Goal: Communication & Community: Connect with others

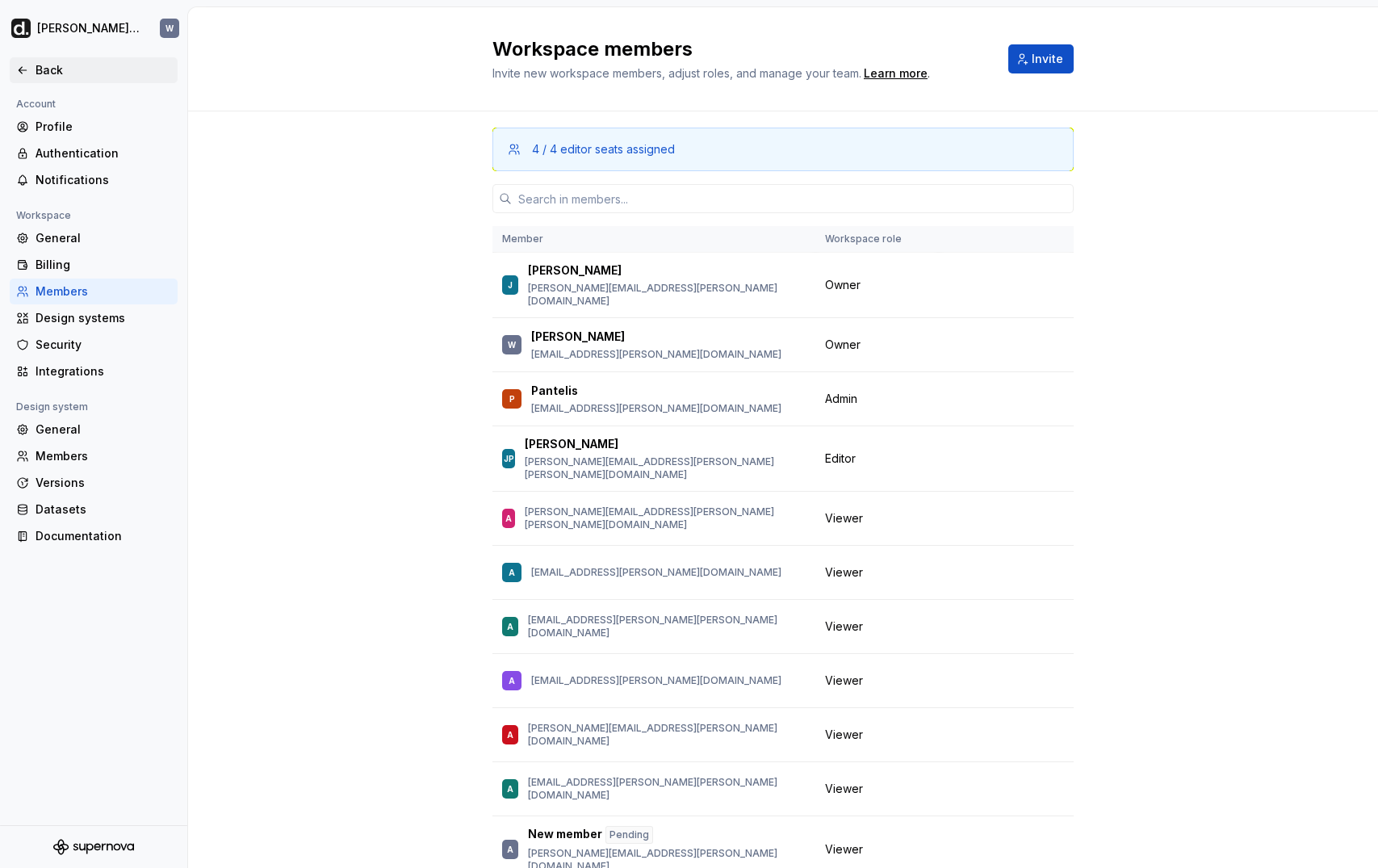
click at [57, 73] on div "Back" at bounding box center [103, 70] width 136 height 16
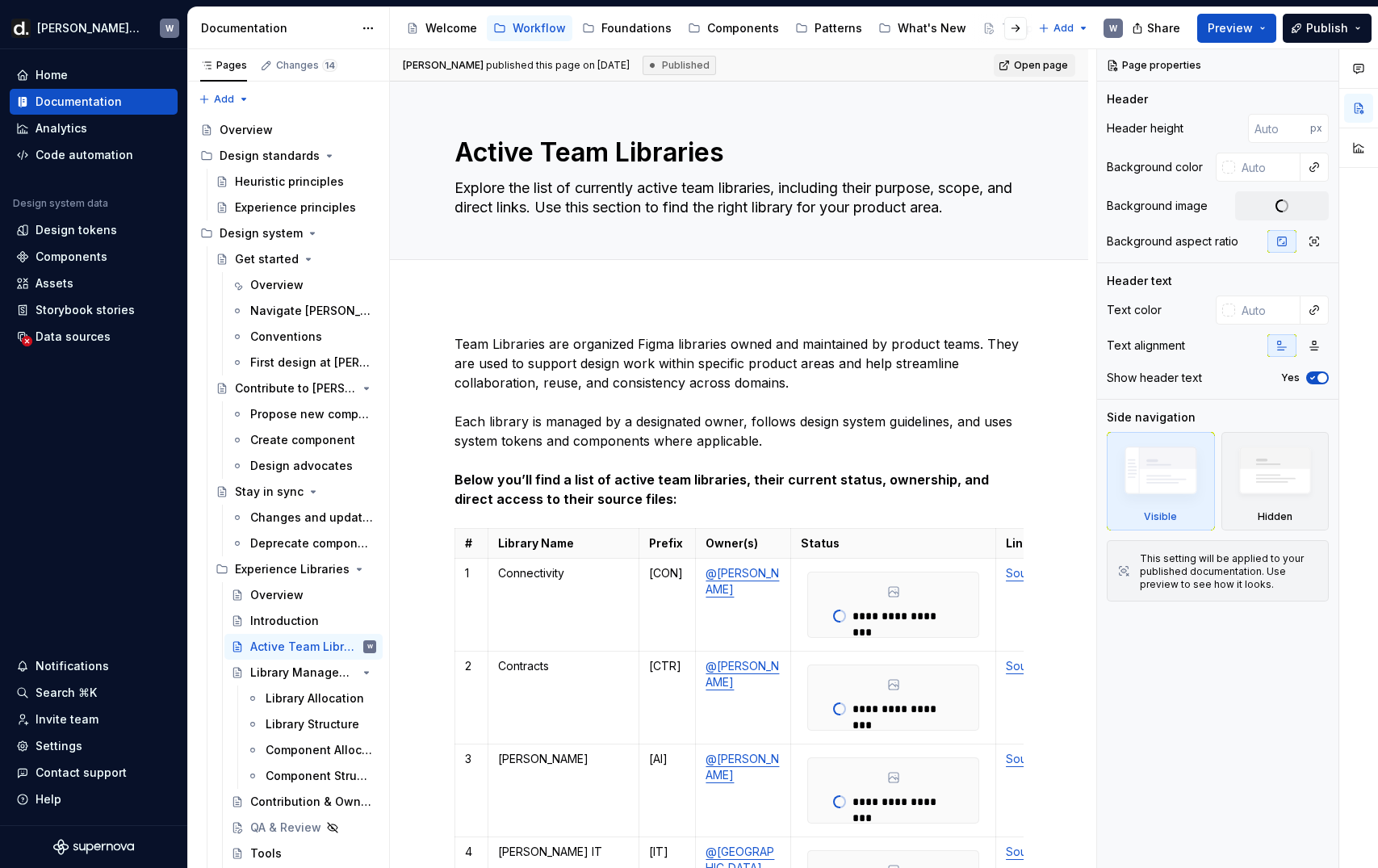
click at [823, 41] on div "Welcome Workflow Foundations Components Patterns What's New Templates" at bounding box center [715, 28] width 630 height 32
click at [822, 26] on div "Patterns" at bounding box center [838, 28] width 47 height 16
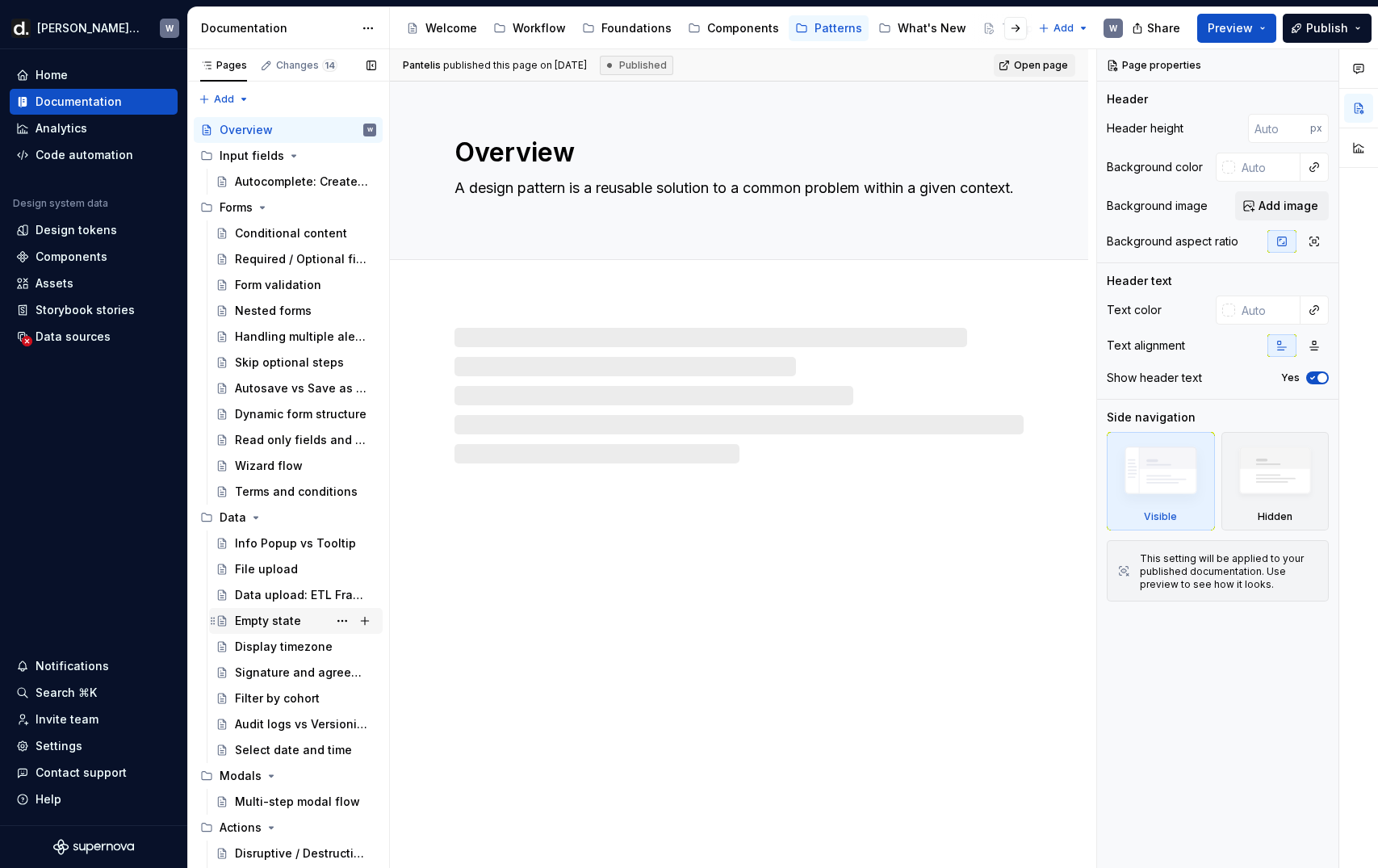
click at [256, 616] on div "Empty state" at bounding box center [268, 620] width 66 height 16
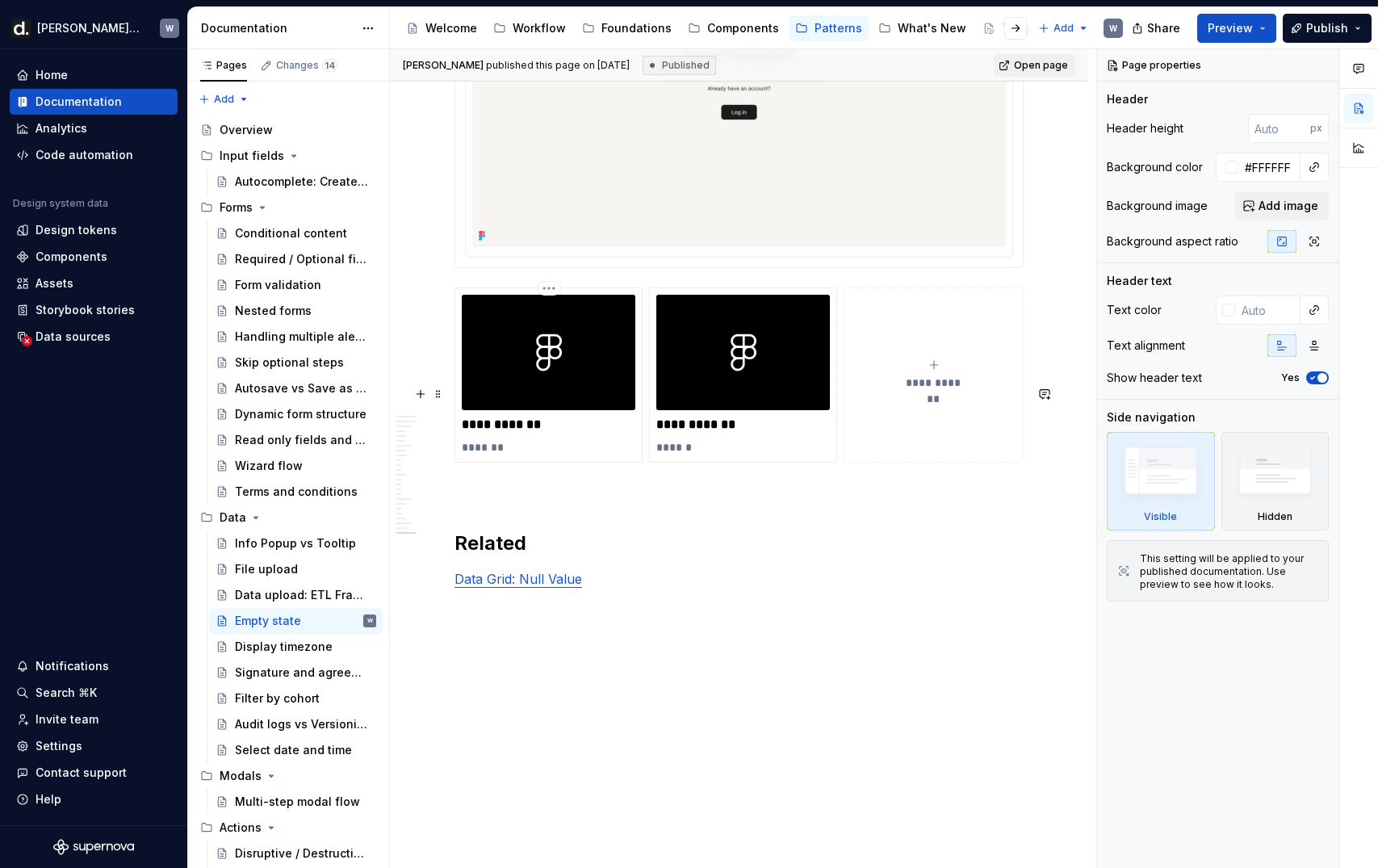
scroll to position [11610, 0]
click at [629, 584] on p "Data Grid: Null Value" at bounding box center [738, 578] width 569 height 19
type textarea "*"
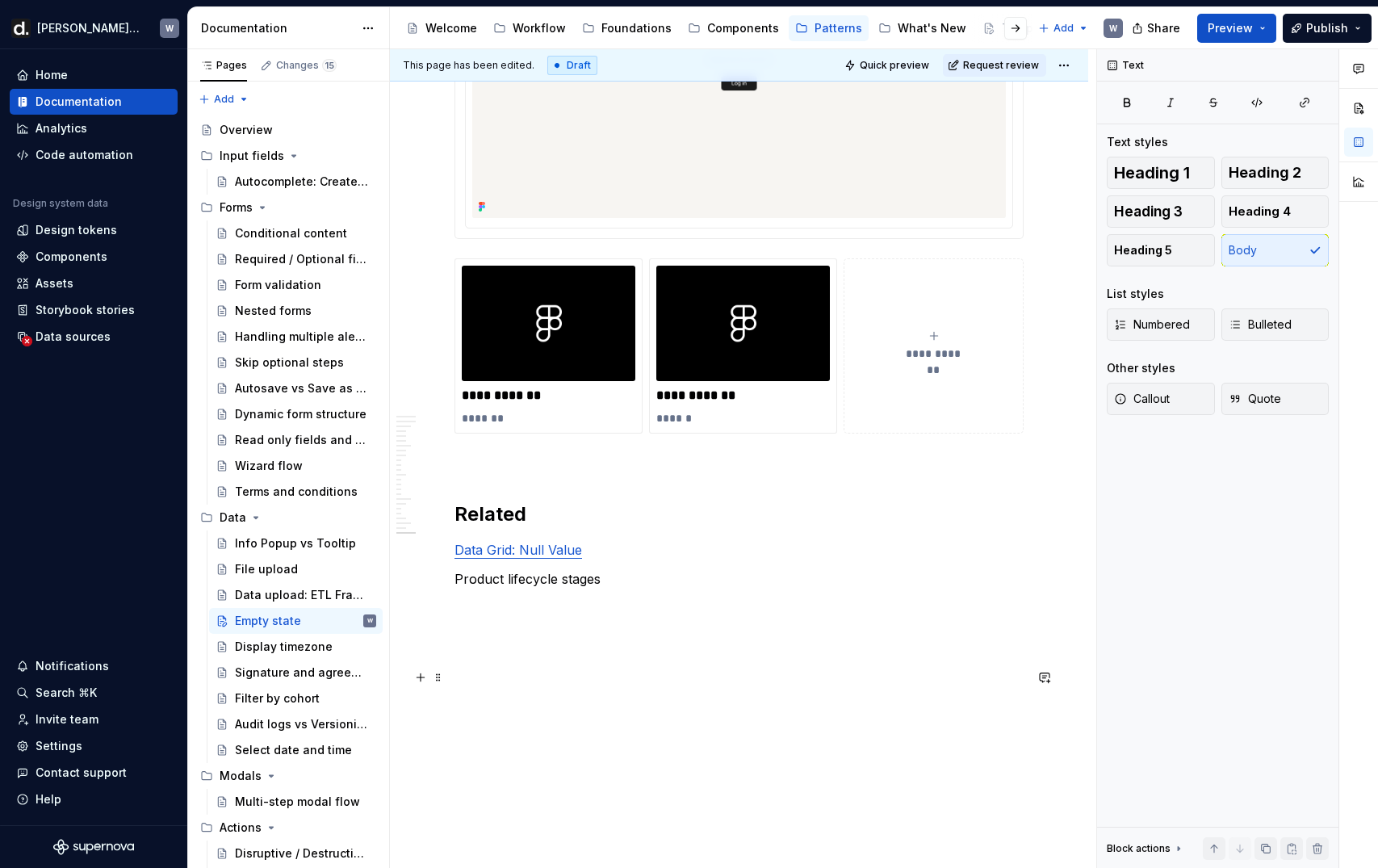
click at [570, 589] on p "Product lifecycle stages" at bounding box center [738, 578] width 569 height 19
click at [824, 582] on button "button" at bounding box center [827, 579] width 23 height 23
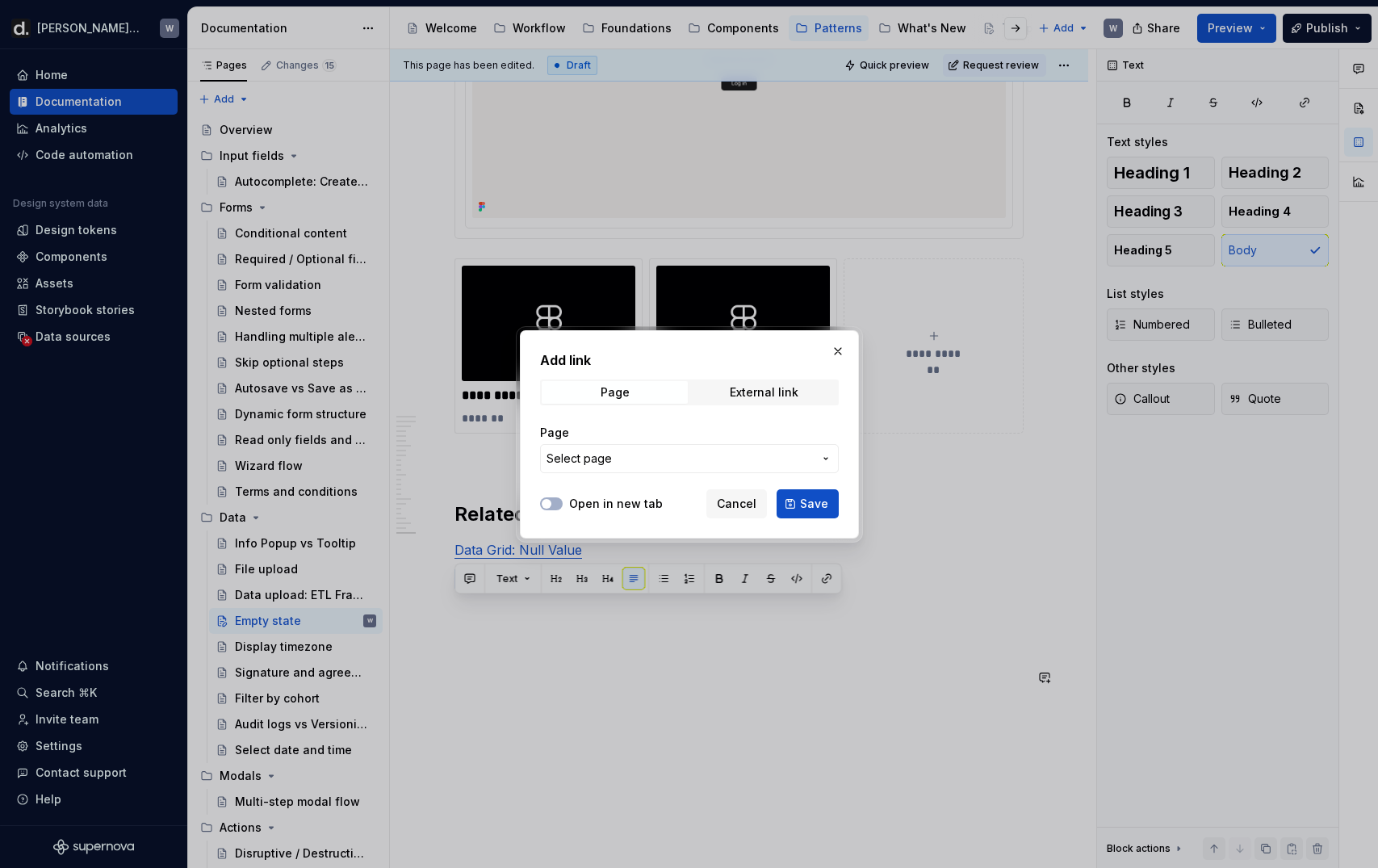
click at [768, 452] on span "Select page" at bounding box center [680, 458] width 266 height 16
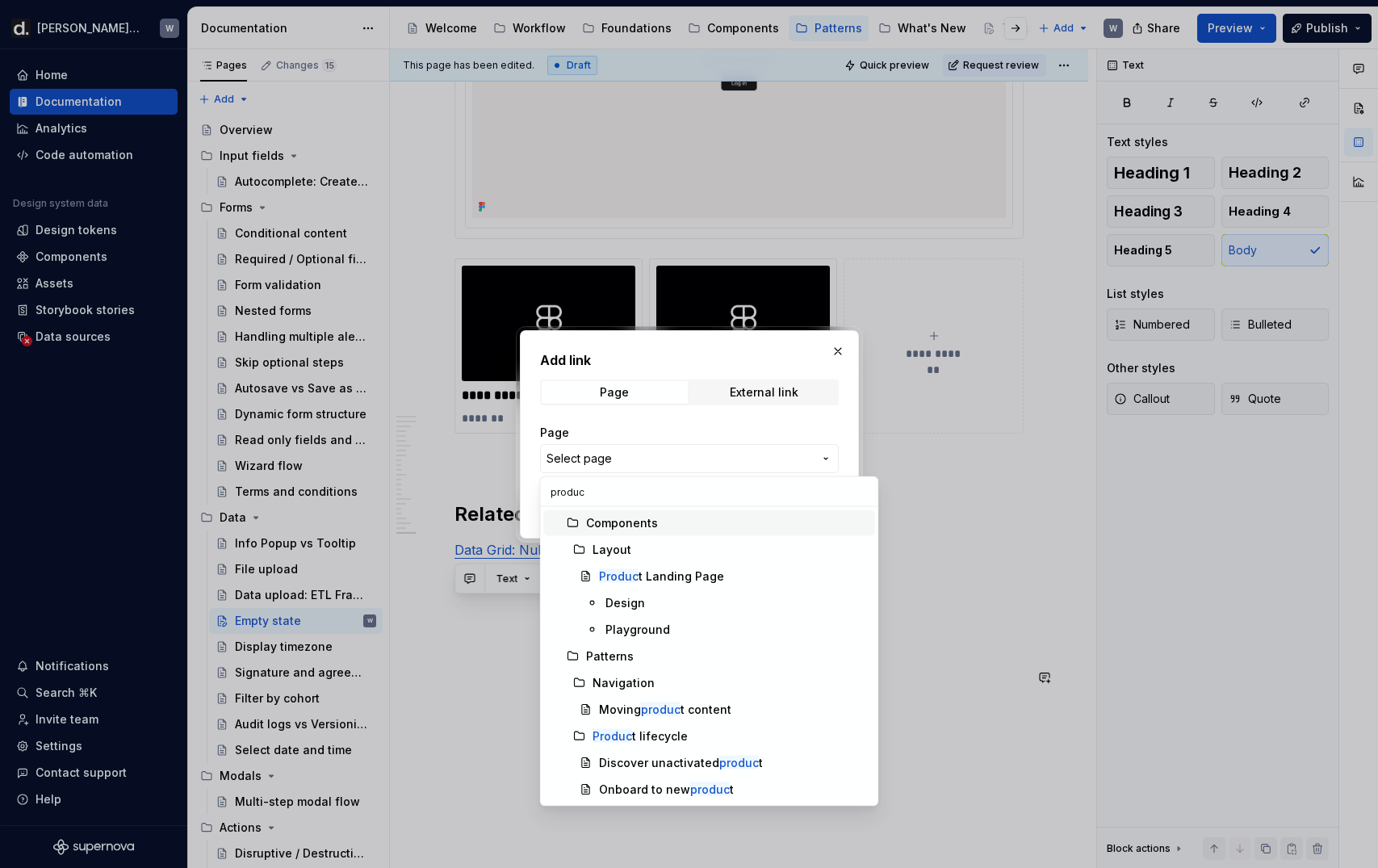
type input "product"
click at [670, 739] on div "Product lifecycle" at bounding box center [638, 736] width 92 height 16
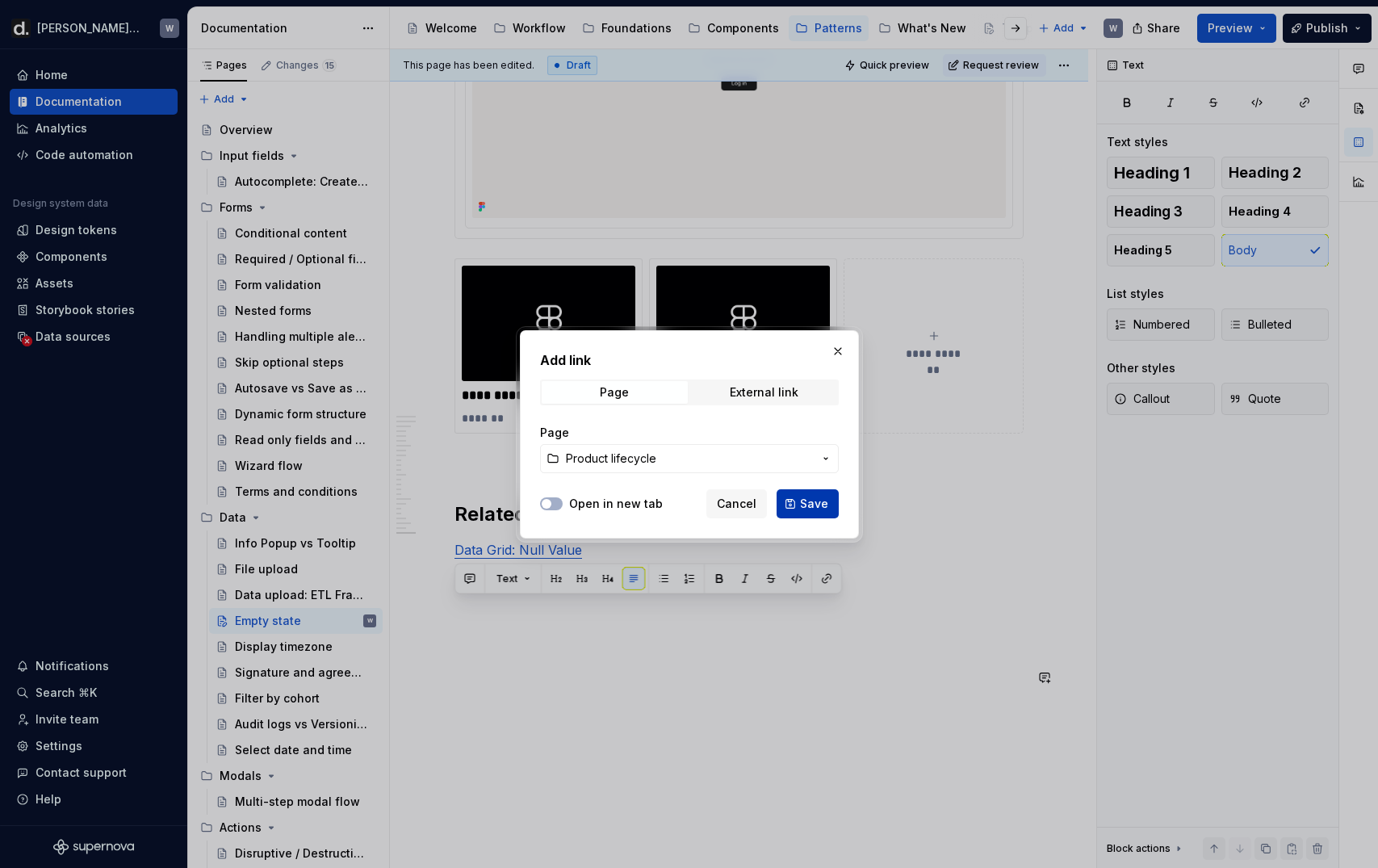
click at [815, 495] on span "Save" at bounding box center [814, 503] width 28 height 16
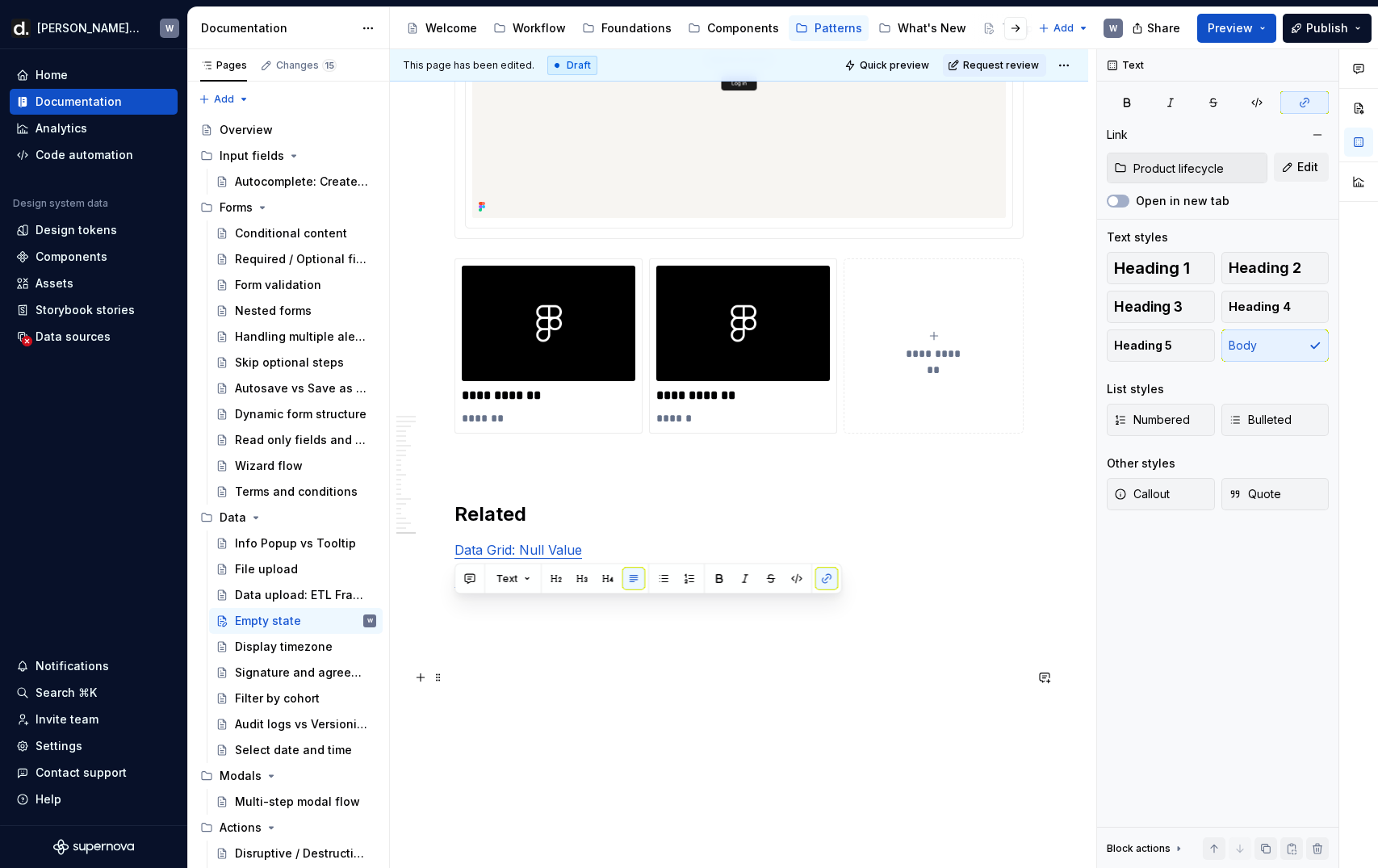
click at [870, 589] on p "Product lifecycle stages" at bounding box center [738, 578] width 569 height 19
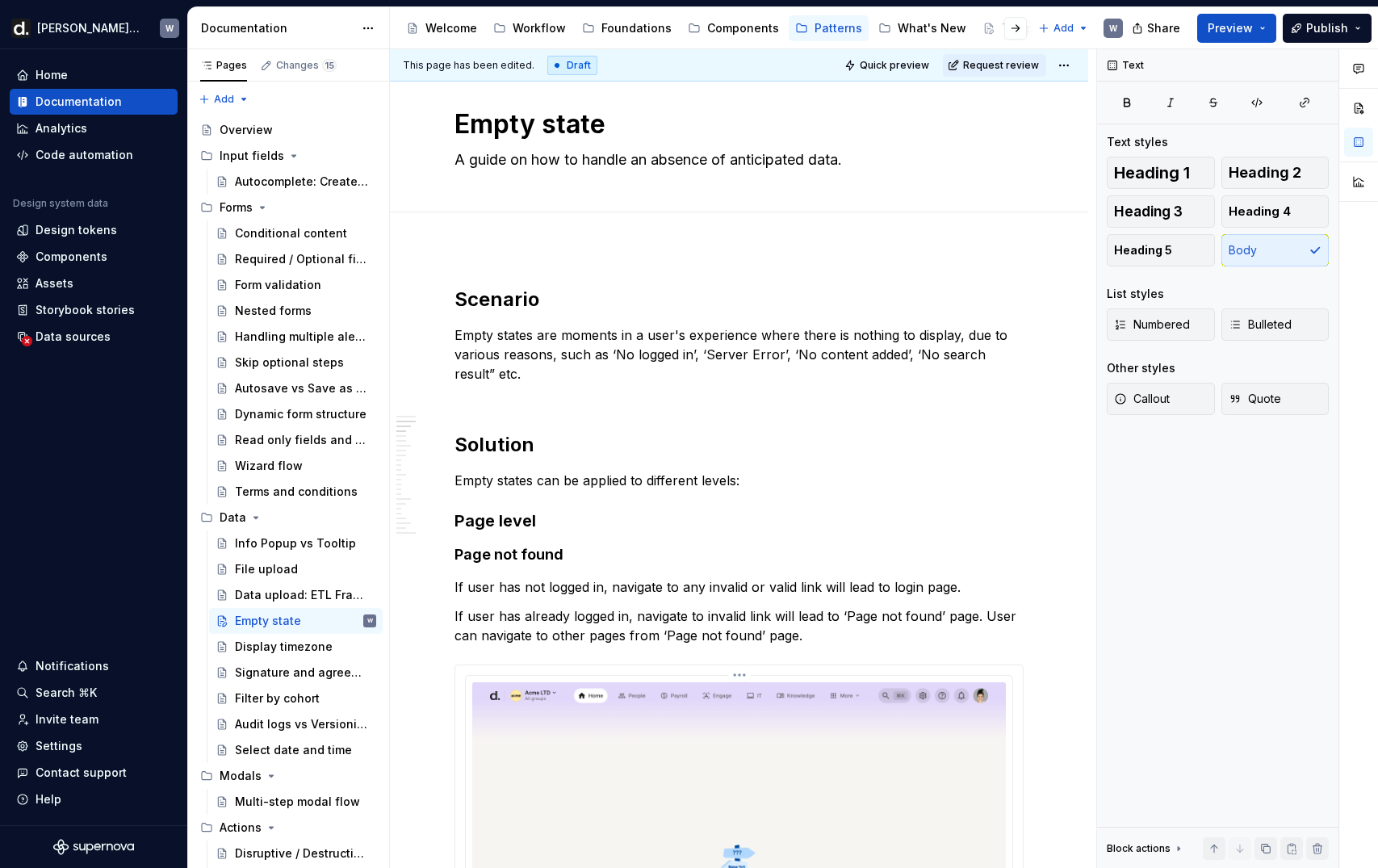
scroll to position [0, 0]
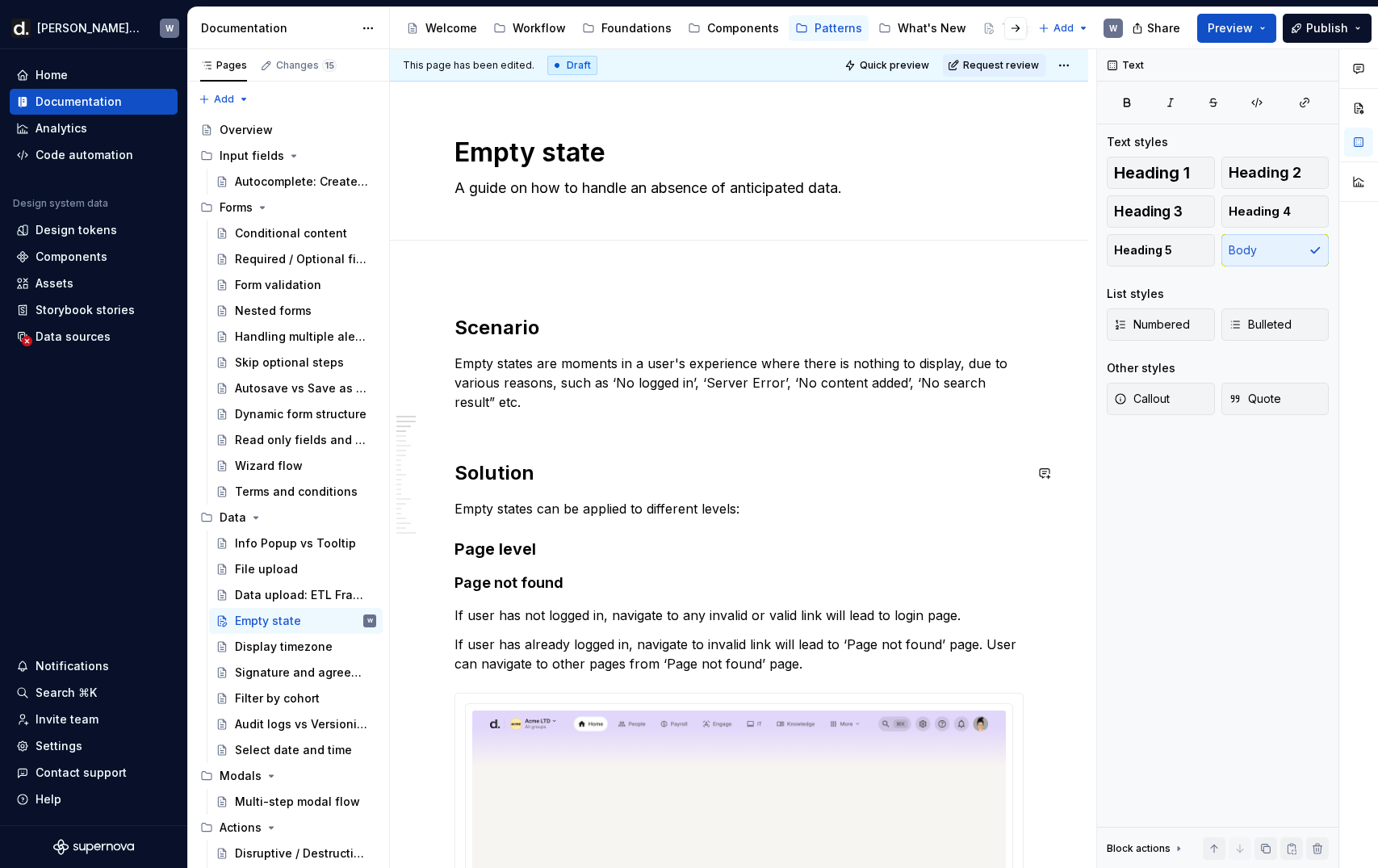
click at [570, 426] on p "Empty states are moments in a user's experience where there is nothing to displ…" at bounding box center [738, 392] width 569 height 78
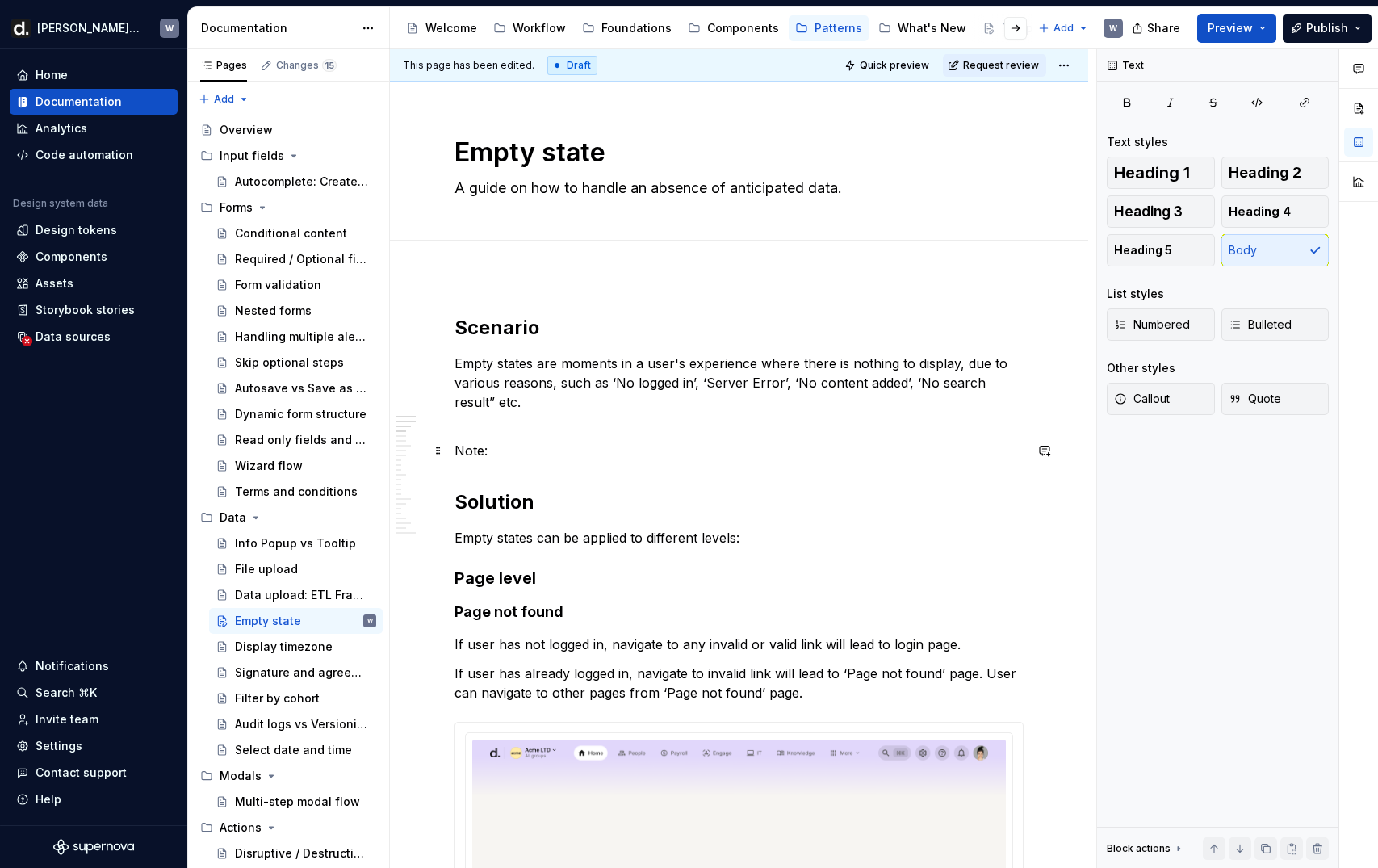
click at [473, 452] on p "Note:" at bounding box center [738, 451] width 569 height 19
click at [502, 453] on p "Note:" at bounding box center [738, 451] width 569 height 19
click at [506, 451] on strong "Note: Sometimes" at bounding box center [509, 451] width 110 height 16
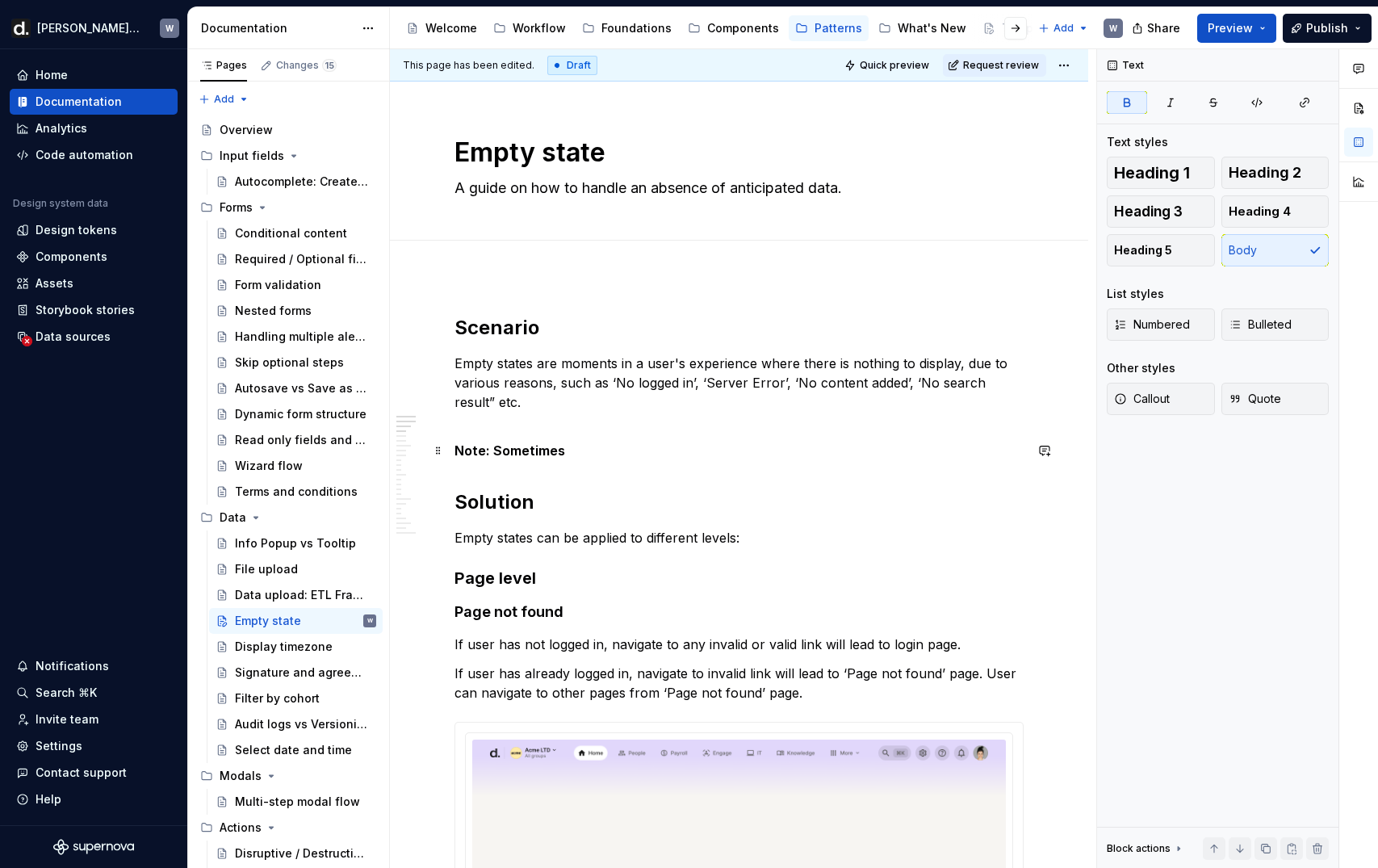
click at [506, 451] on strong "Note: Sometimes" at bounding box center [509, 451] width 110 height 16
click at [510, 455] on strong "Note: Sometimes" at bounding box center [509, 451] width 110 height 16
click at [745, 426] on button "button" at bounding box center [756, 421] width 23 height 23
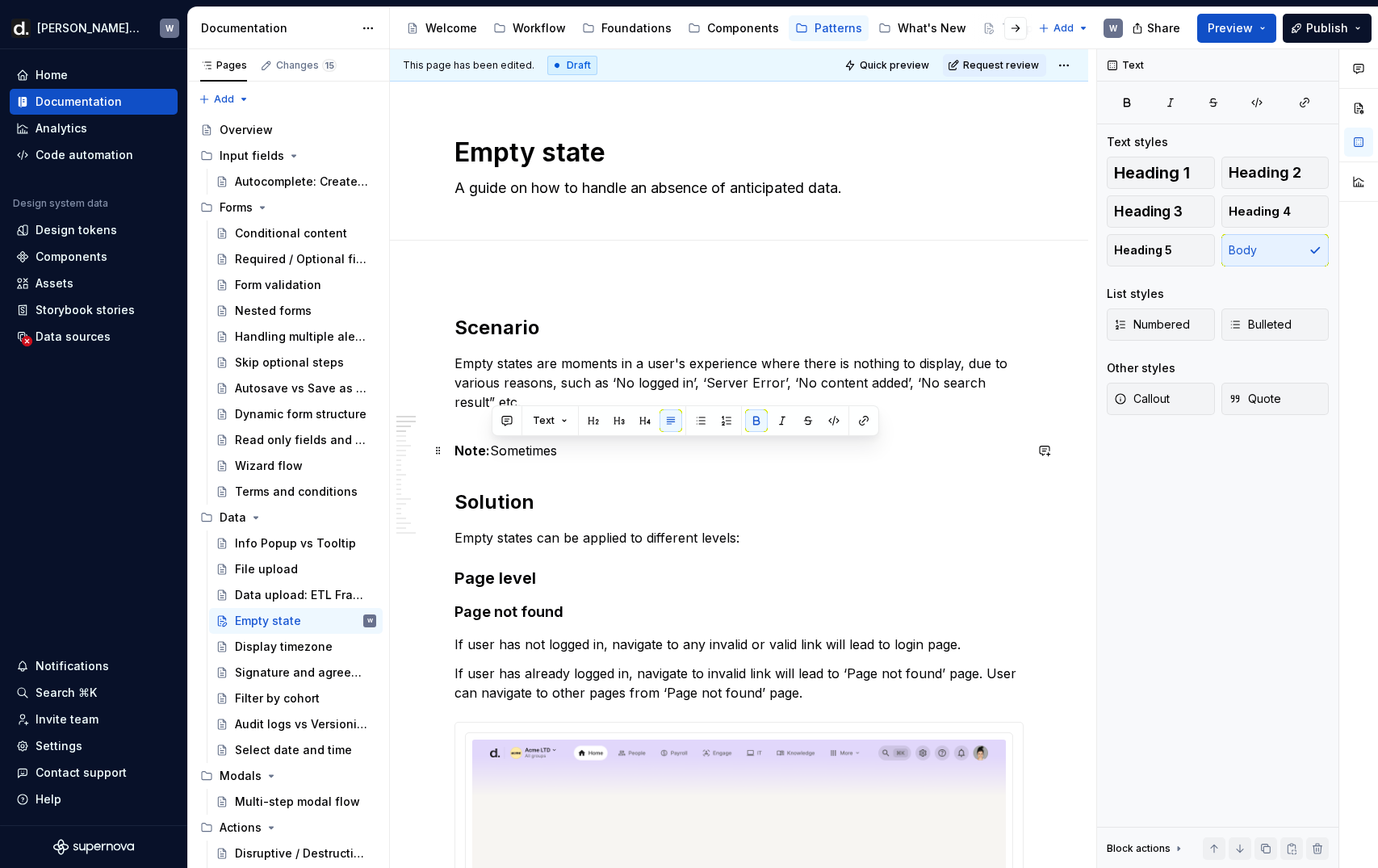
click at [612, 446] on p "Note: Sometimes" at bounding box center [738, 451] width 569 height 19
type textarea "*"
click at [963, 453] on p "Note: Sometimes we can avoid showing empty states but more engaging content" at bounding box center [738, 451] width 569 height 19
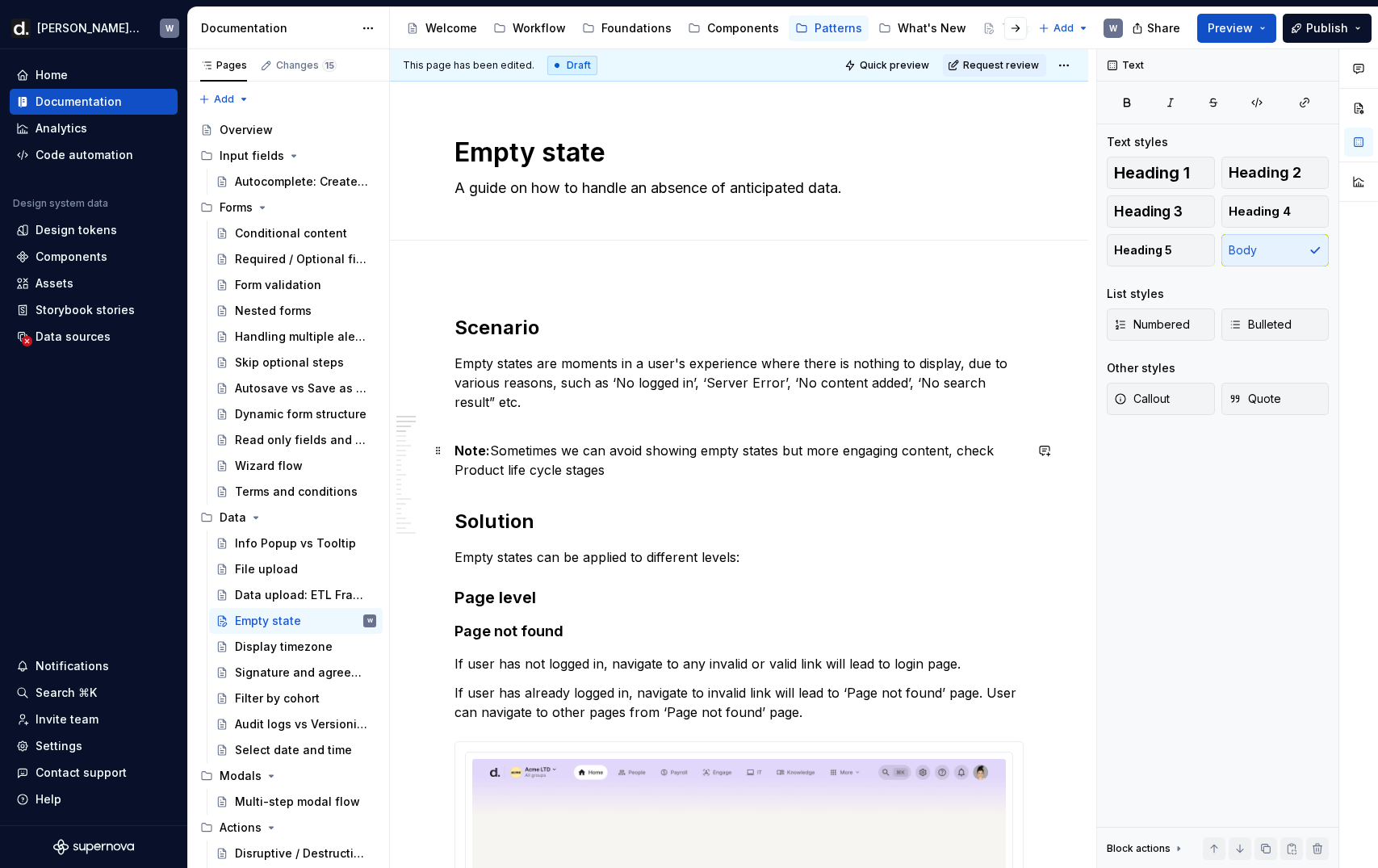
drag, startPoint x: 564, startPoint y: 470, endPoint x: 624, endPoint y: 473, distance: 60.1
click at [624, 473] on p "Note: Sometimes we can avoid showing empty states but more engaging content, ch…" at bounding box center [738, 460] width 569 height 38
drag, startPoint x: 457, startPoint y: 469, endPoint x: 584, endPoint y: 465, distance: 127.1
click at [556, 467] on p "Note: Sometimes we can avoid showing empty states but more engaging content, ch…" at bounding box center [738, 460] width 569 height 38
drag, startPoint x: 584, startPoint y: 465, endPoint x: 598, endPoint y: 464, distance: 14.0
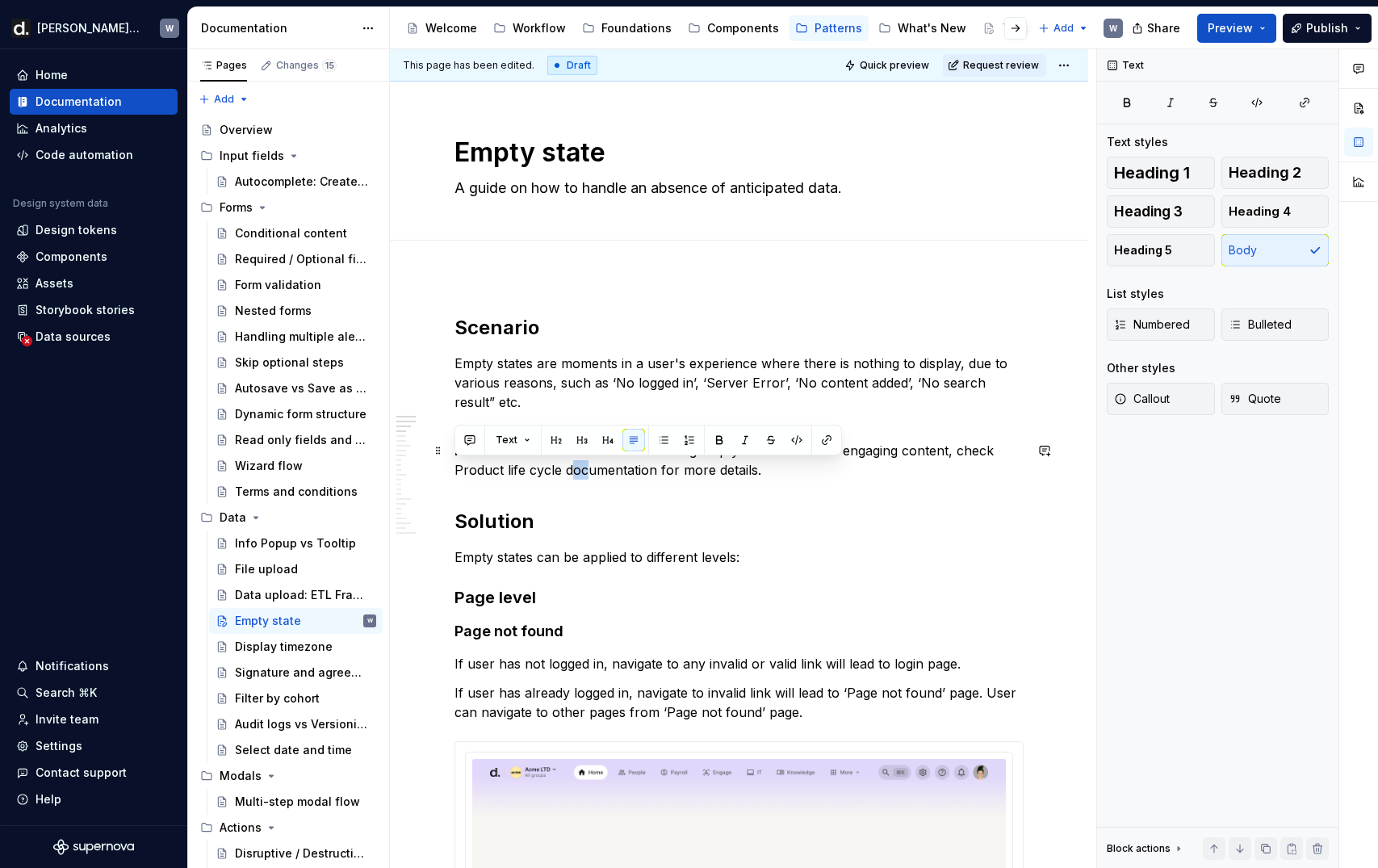
click at [595, 464] on p "Note: Sometimes we can avoid showing empty states but more engaging content, ch…" at bounding box center [738, 460] width 569 height 38
drag, startPoint x: 598, startPoint y: 464, endPoint x: 653, endPoint y: 466, distance: 55.0
click at [653, 466] on p "Note: Sometimes we can avoid showing empty states but more engaging content, ch…" at bounding box center [738, 460] width 569 height 38
click at [826, 433] on button "button" at bounding box center [827, 440] width 23 height 23
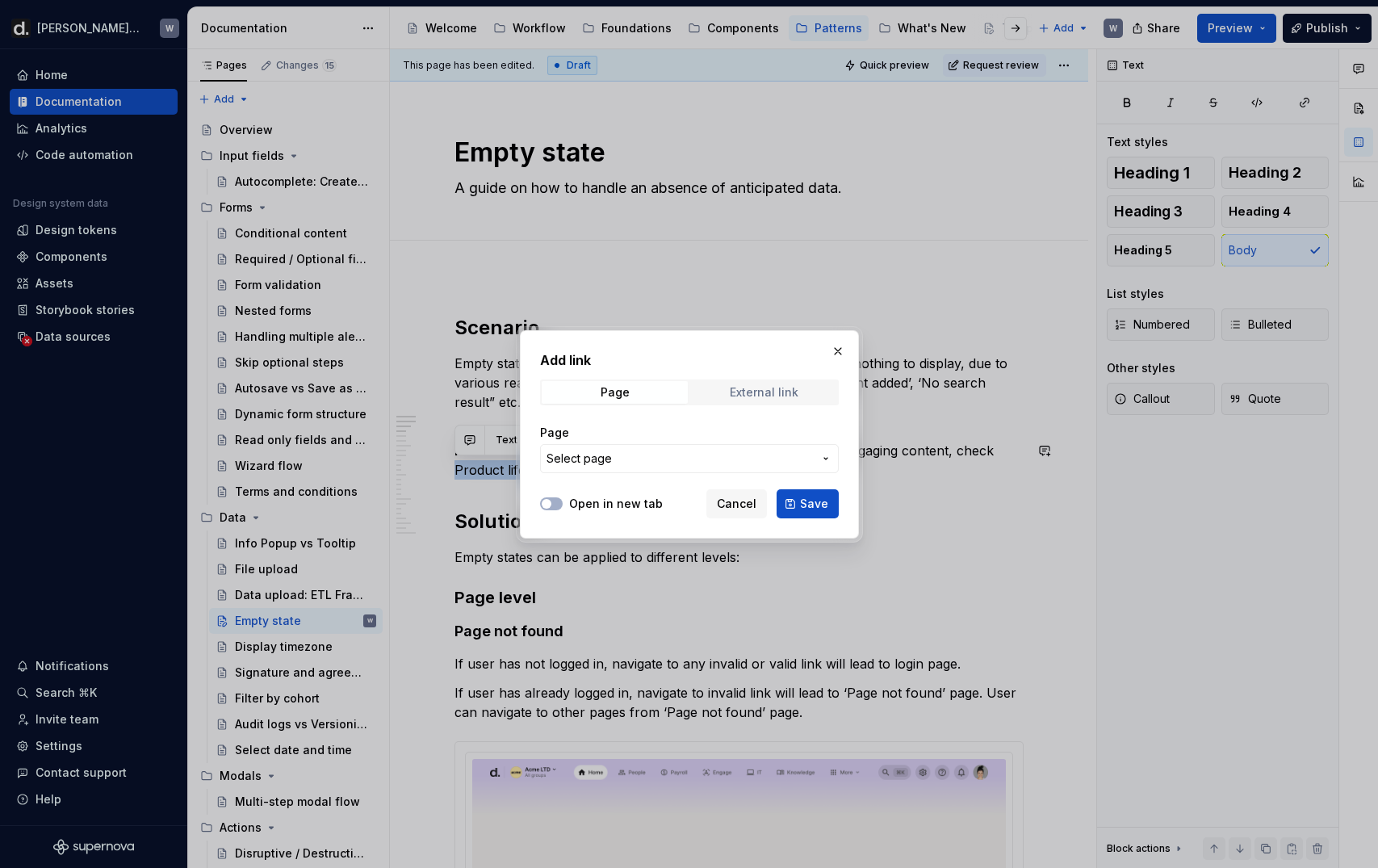
click at [801, 395] on span "External link" at bounding box center [764, 392] width 146 height 23
click at [738, 451] on input "URL" at bounding box center [689, 458] width 298 height 29
click at [629, 388] on span "Page" at bounding box center [614, 392] width 146 height 23
click at [634, 454] on span "Select page" at bounding box center [680, 458] width 266 height 16
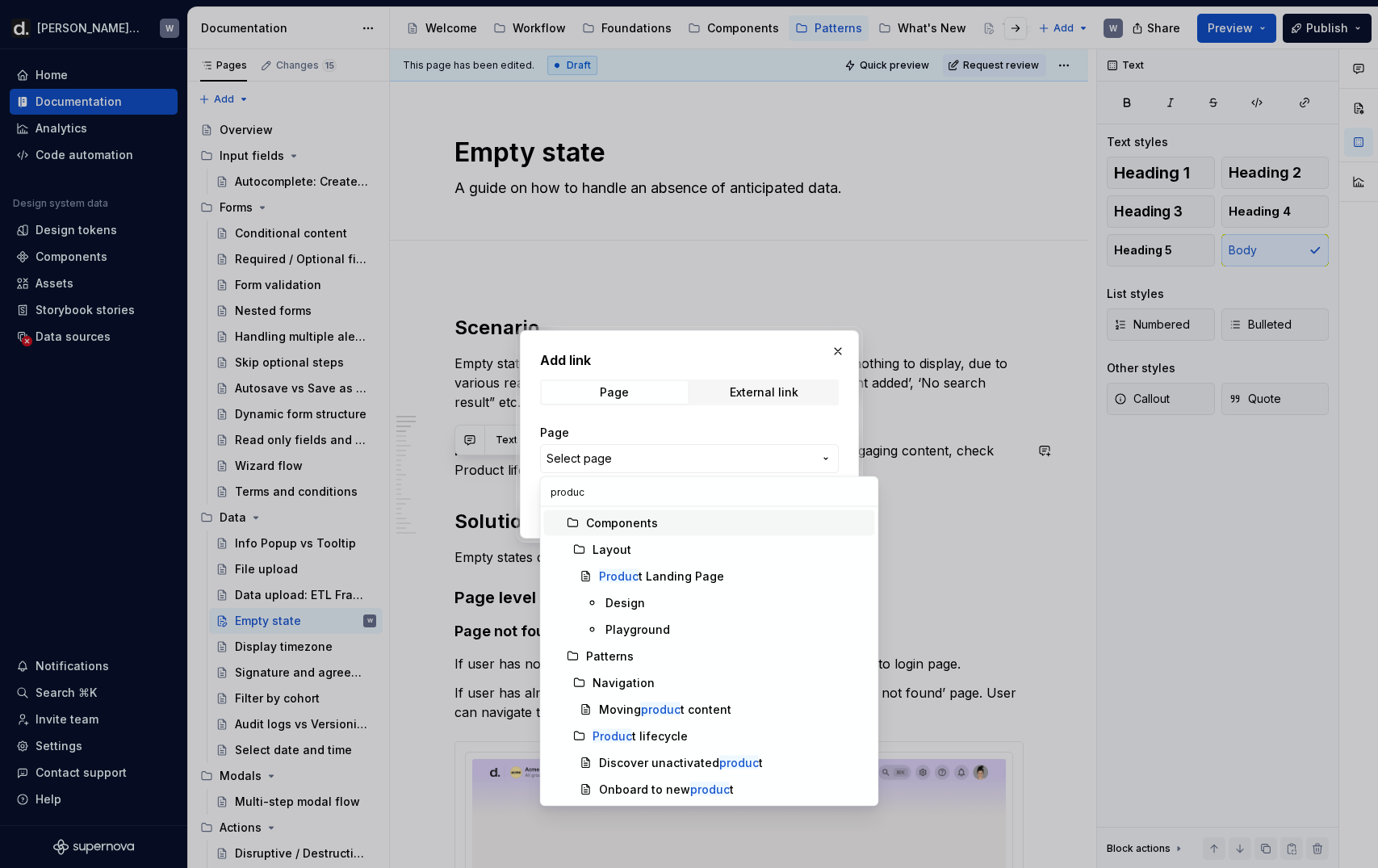
type input "product"
click at [727, 736] on div "Product lifecycle" at bounding box center [731, 736] width 276 height 16
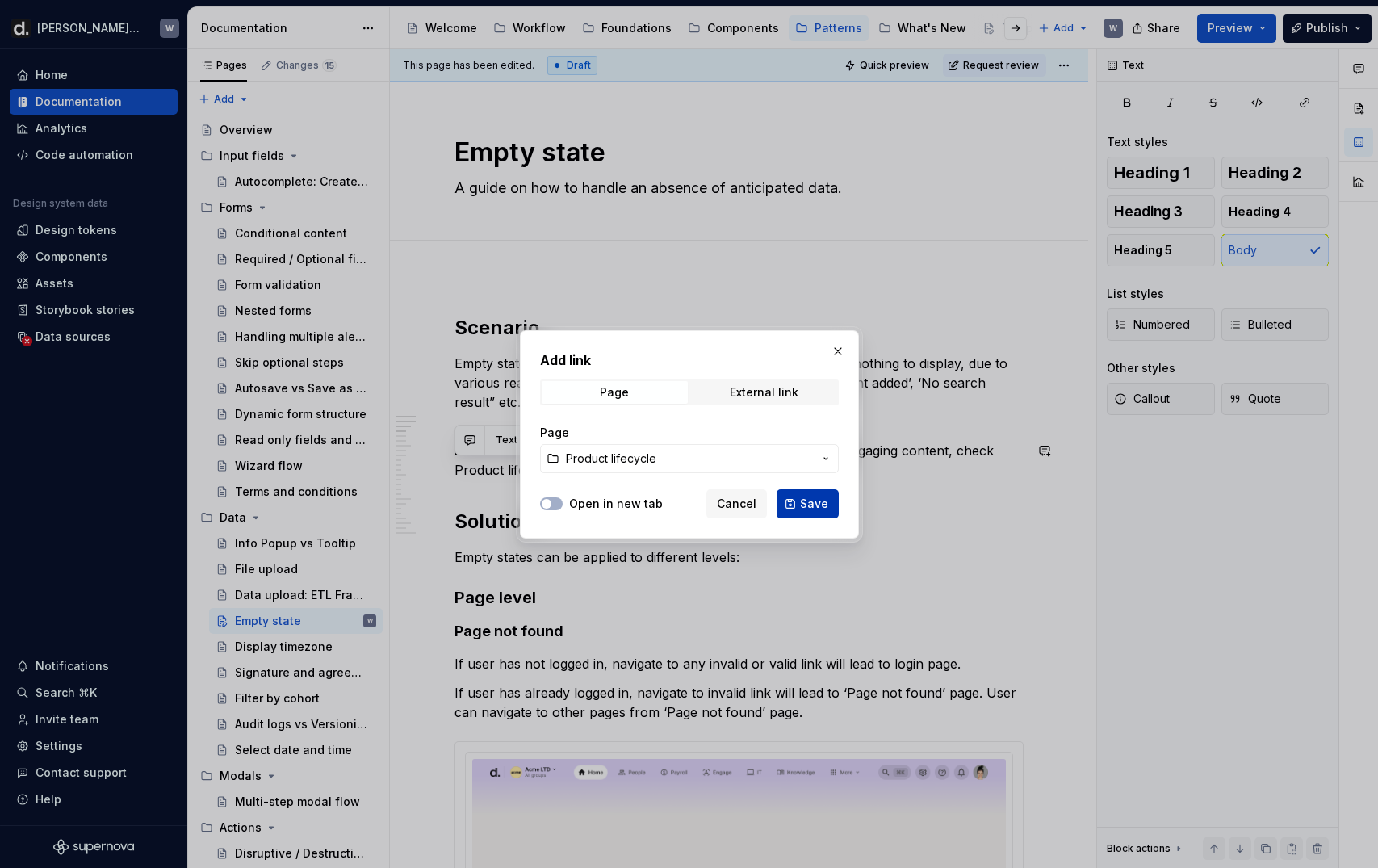
click at [817, 506] on span "Save" at bounding box center [814, 503] width 28 height 16
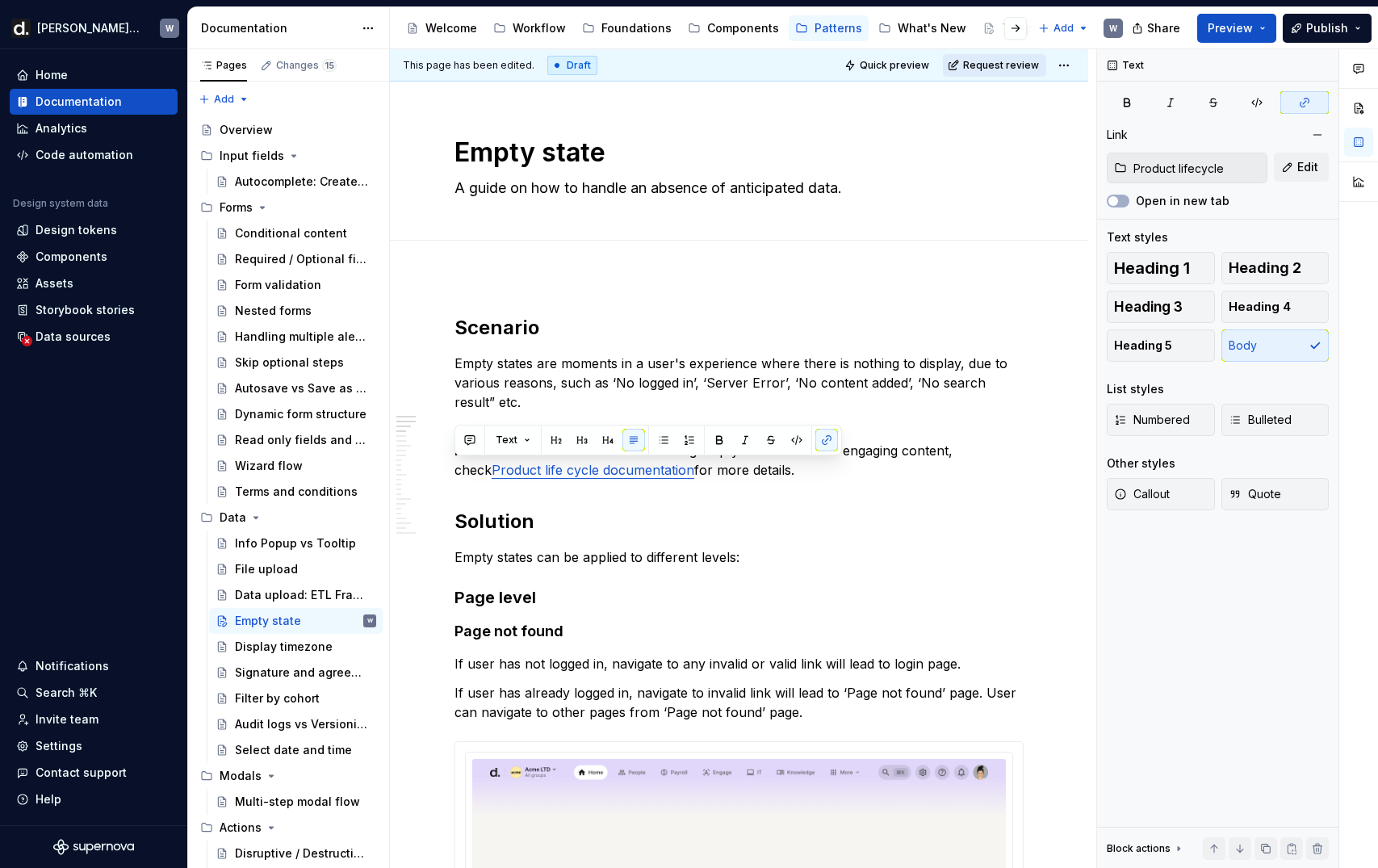
click at [1018, 64] on span "Request review" at bounding box center [1001, 65] width 76 height 13
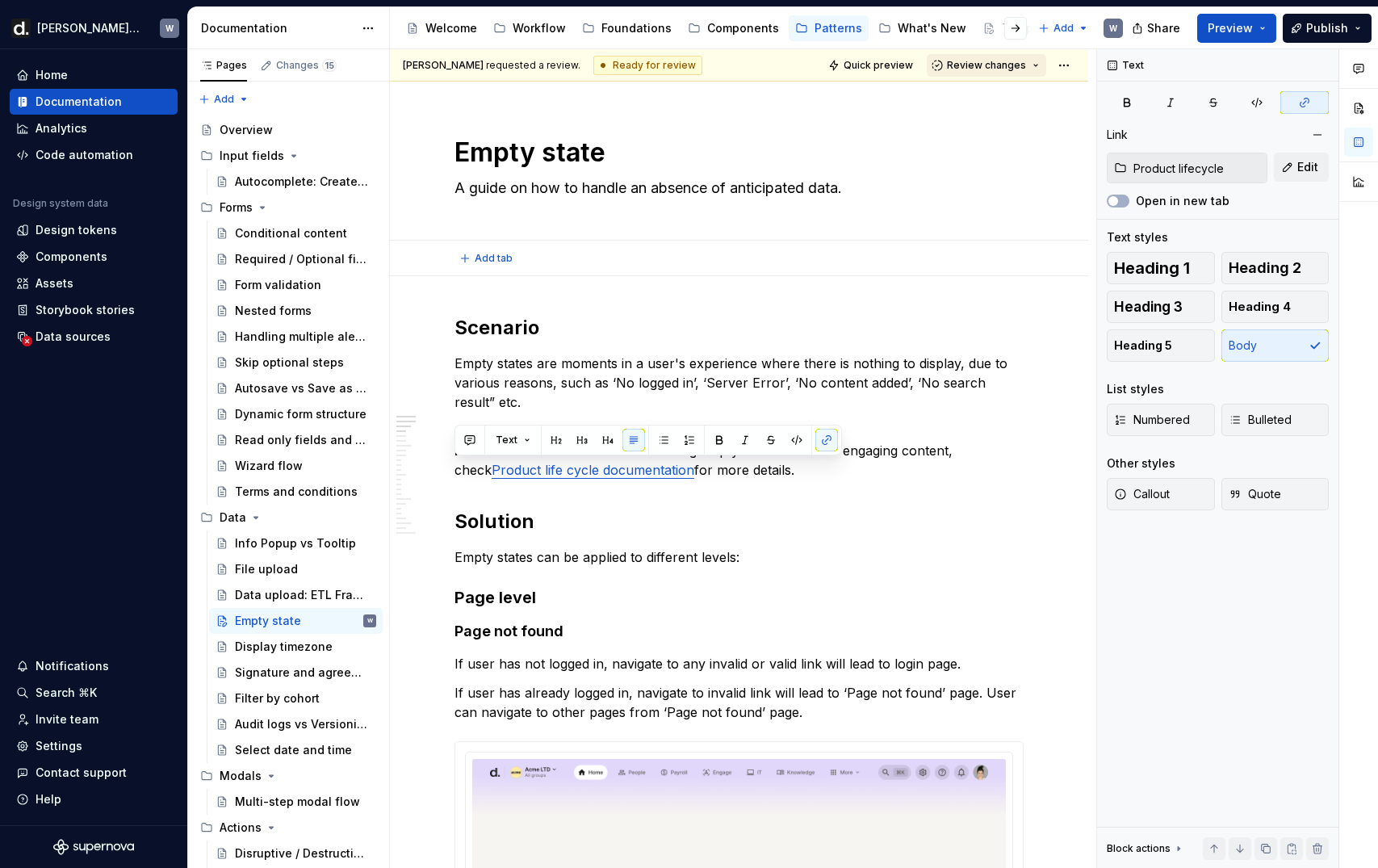
click at [1005, 72] on button "Review changes" at bounding box center [986, 66] width 120 height 23
click at [1006, 97] on div "Approve" at bounding box center [1039, 96] width 141 height 16
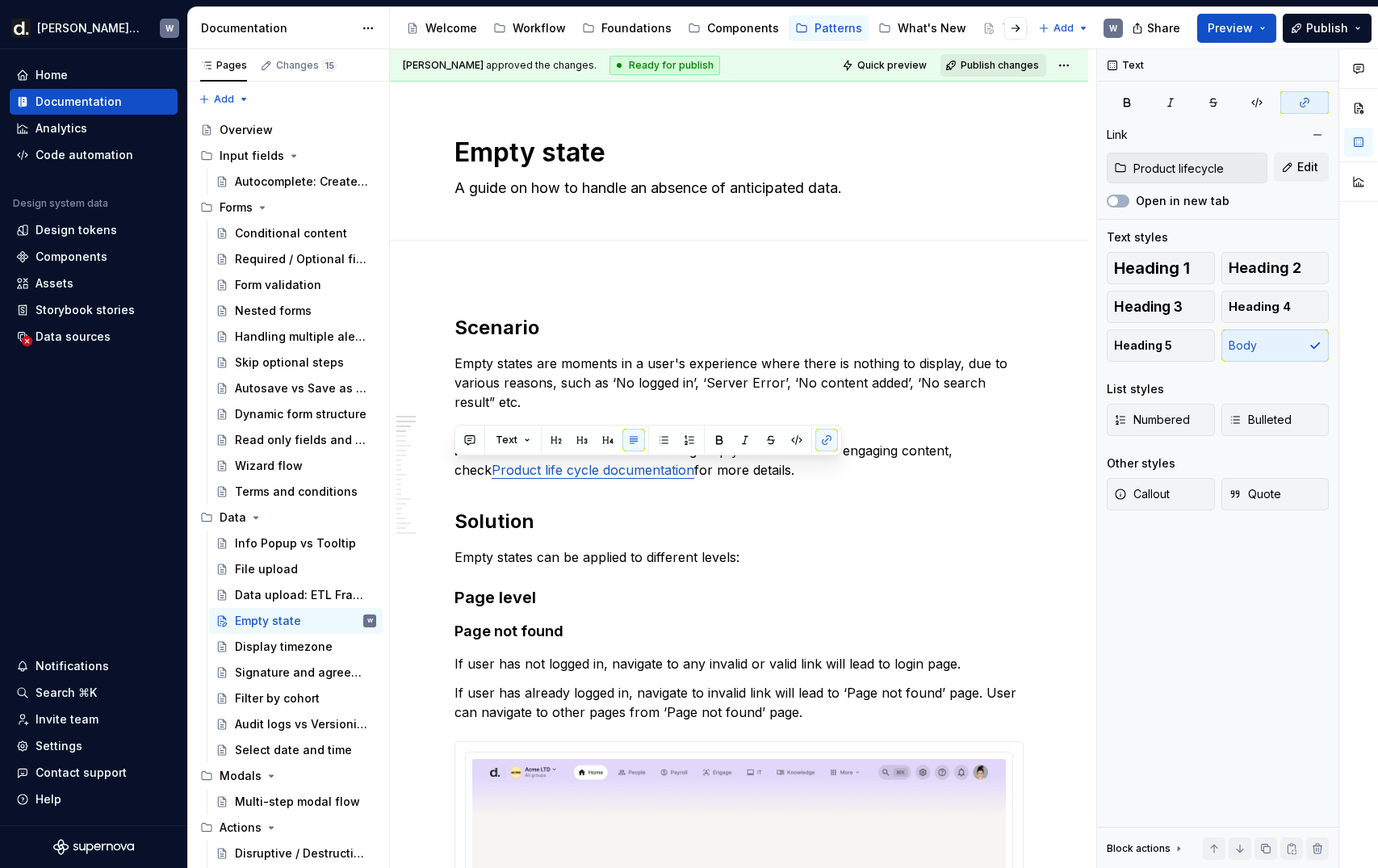
click at [1016, 62] on span "Publish changes" at bounding box center [999, 65] width 78 height 13
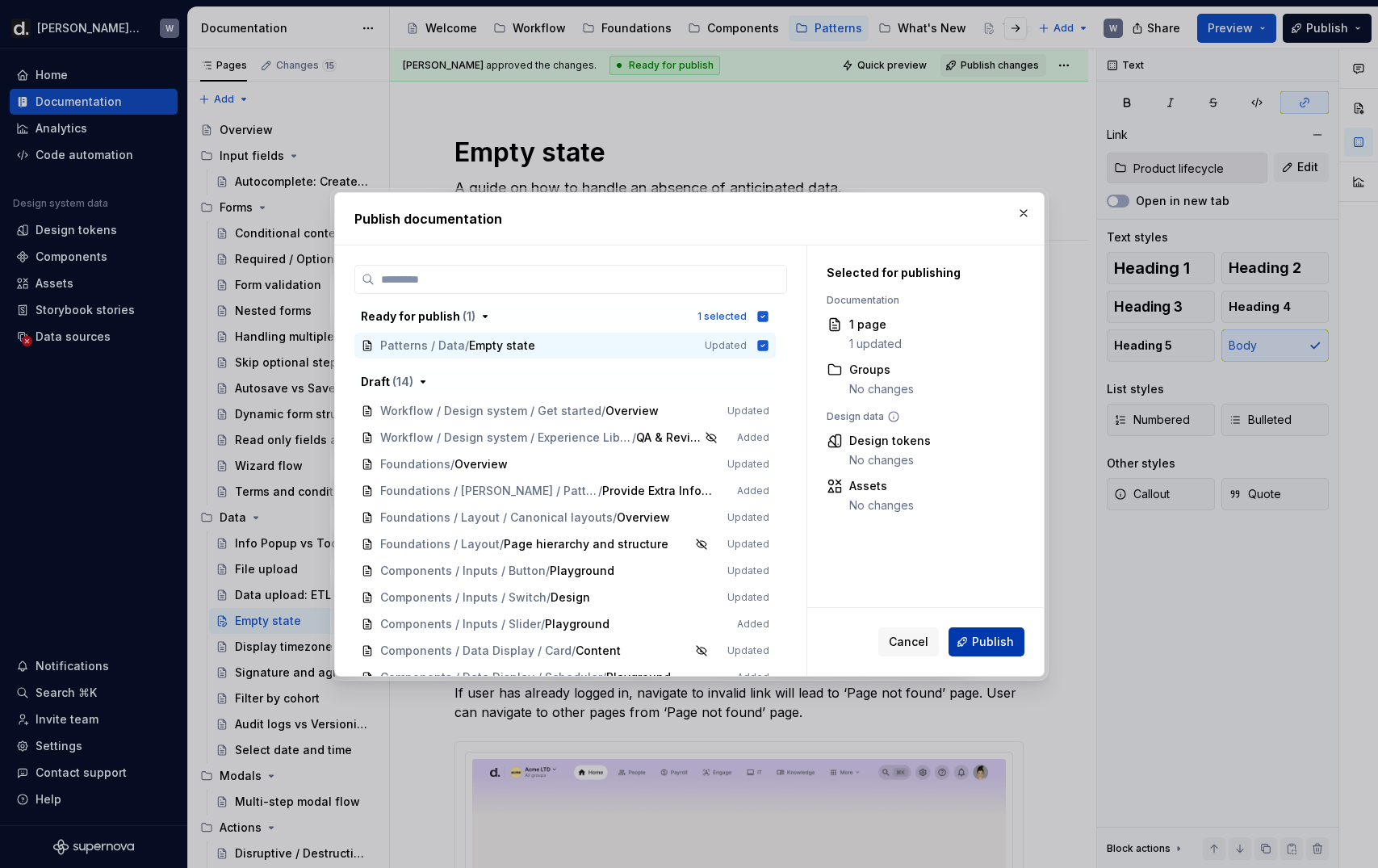
click at [973, 634] on button "Publish" at bounding box center [986, 641] width 76 height 29
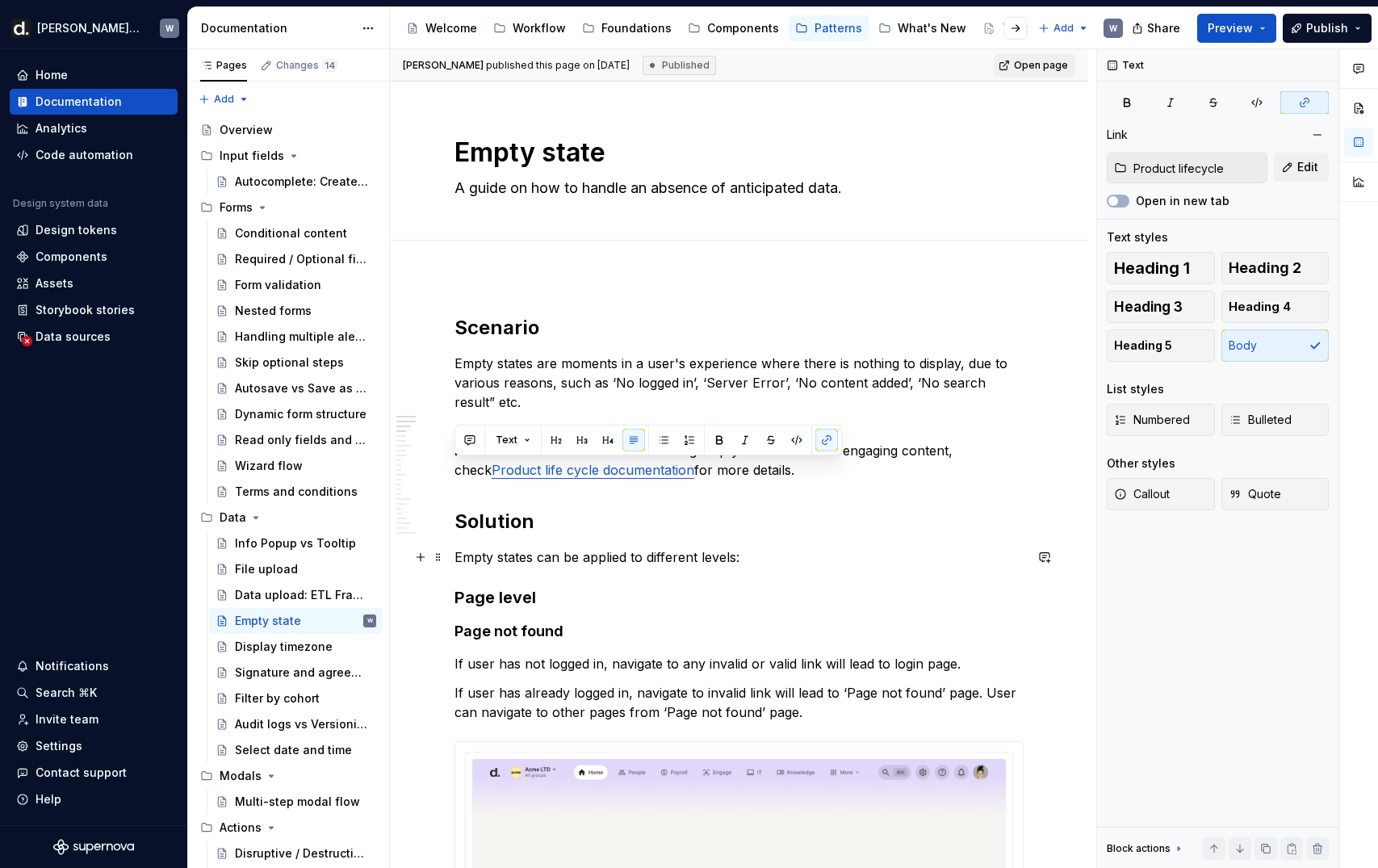
type textarea "*"
click at [84, 725] on div "Invite team" at bounding box center [67, 719] width 63 height 16
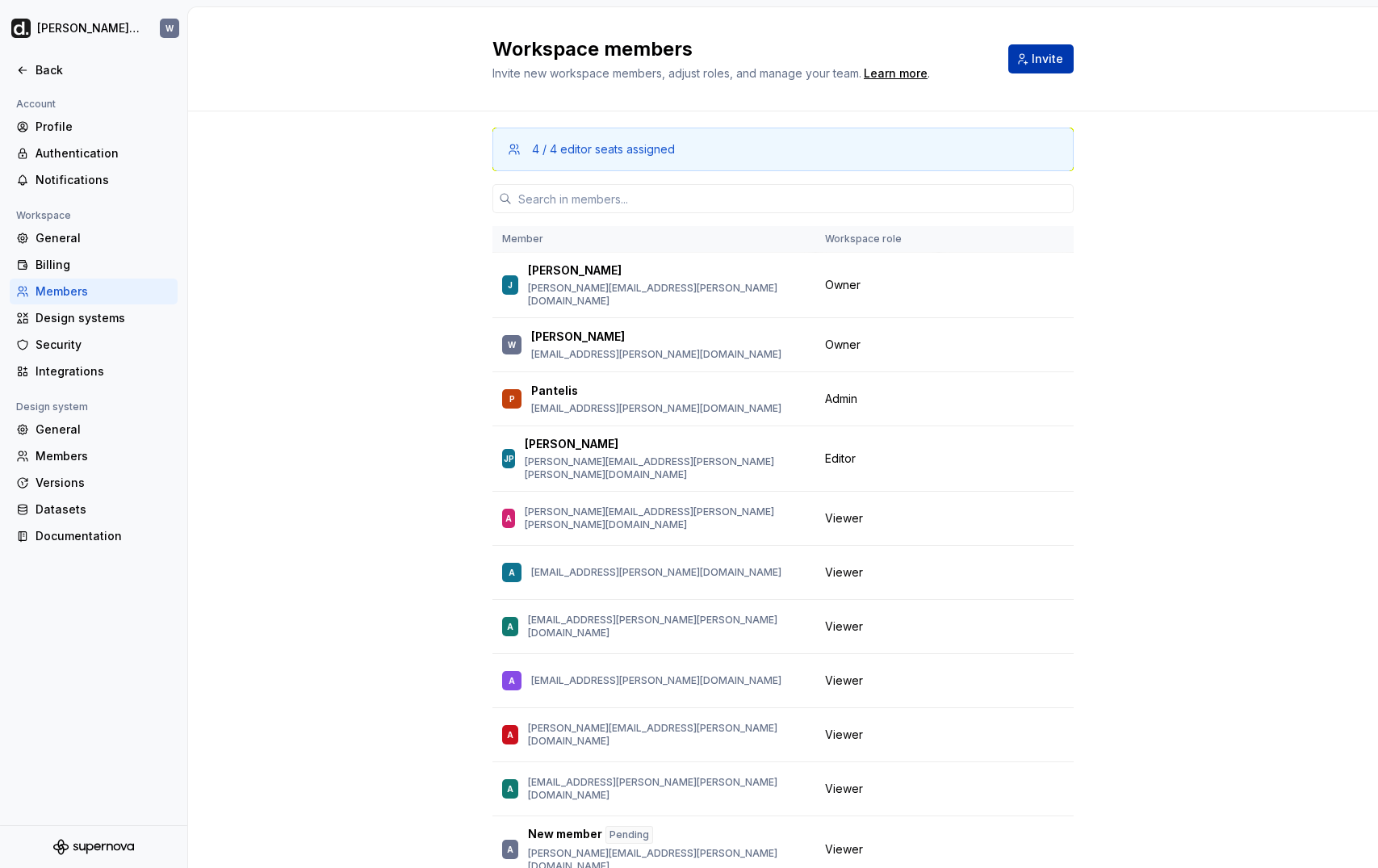
click at [1072, 57] on button "Invite" at bounding box center [1040, 59] width 66 height 29
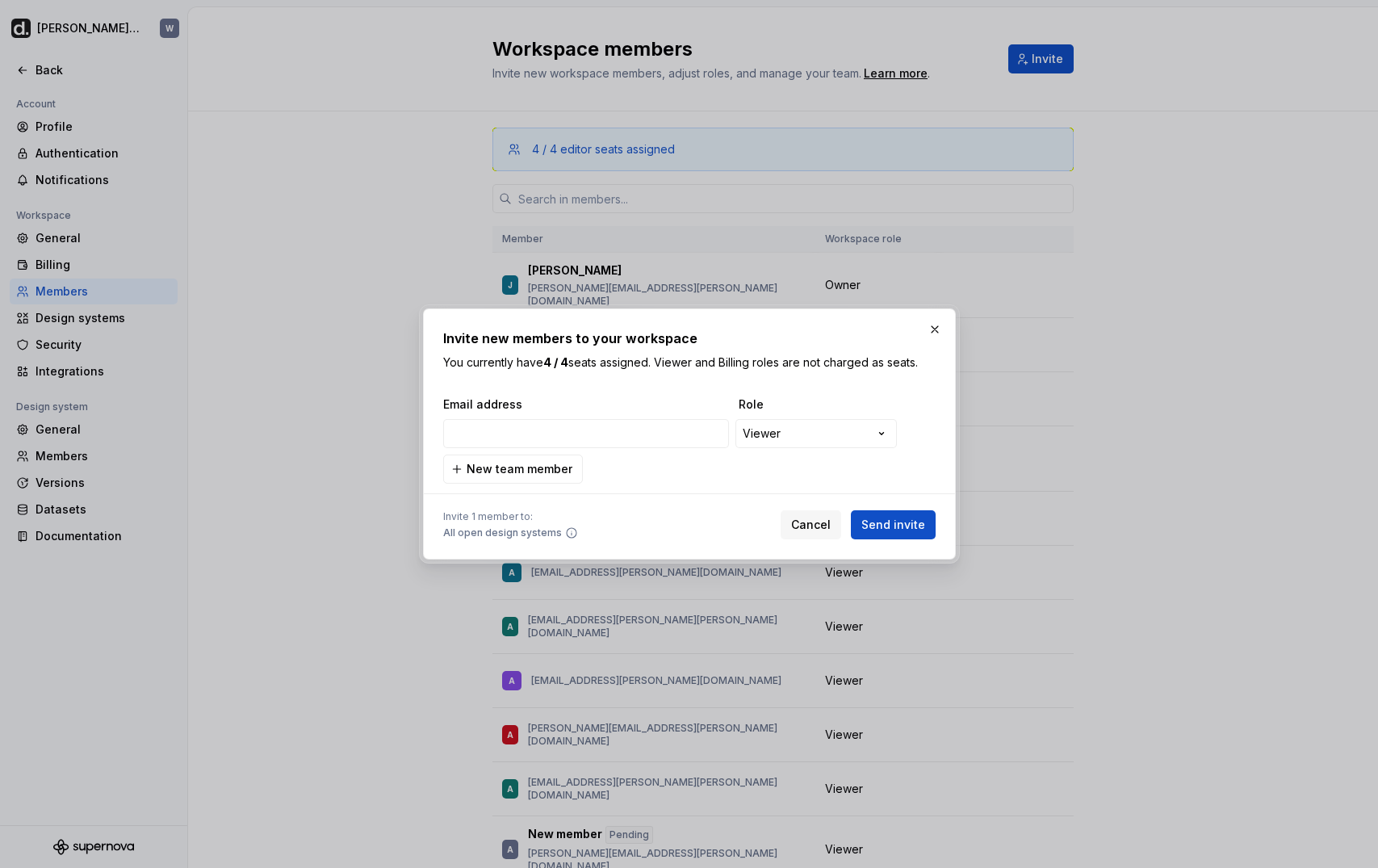
type input "[PERSON_NAME][EMAIL_ADDRESS][PERSON_NAME][PERSON_NAME][DOMAIN_NAME]"
click at [920, 526] on span "Send invite" at bounding box center [892, 524] width 64 height 16
